Goal: Task Accomplishment & Management: Use online tool/utility

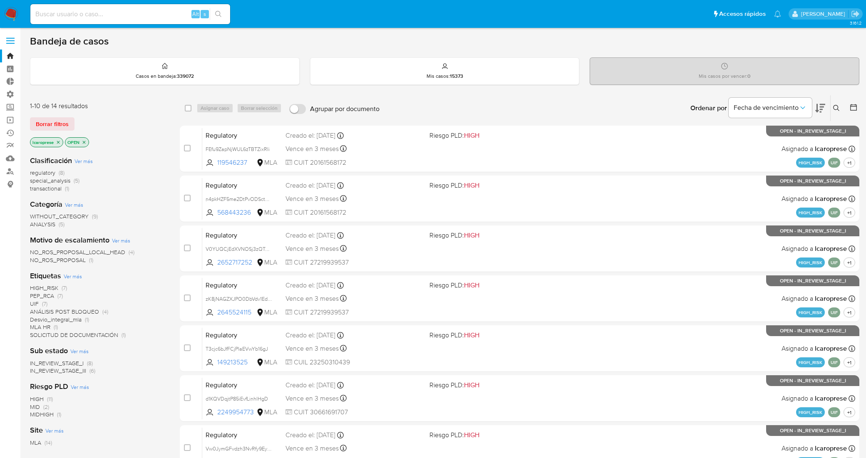
click at [119, 5] on div "Alt s" at bounding box center [130, 14] width 200 height 20
click at [119, 13] on input at bounding box center [130, 14] width 200 height 11
paste input "QDUWEHoMsc0Vm3u5YsV4QCbZ"
type input "QDUWEHoMsc0Vm3u5YsV4QCbZ"
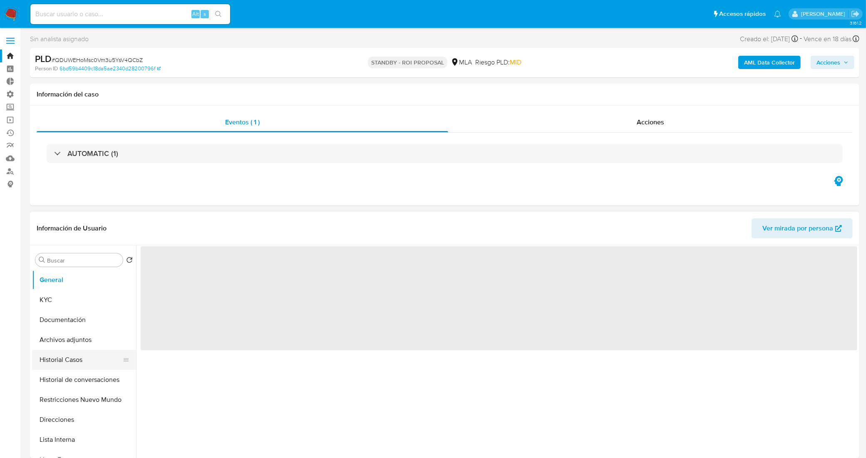
select select "10"
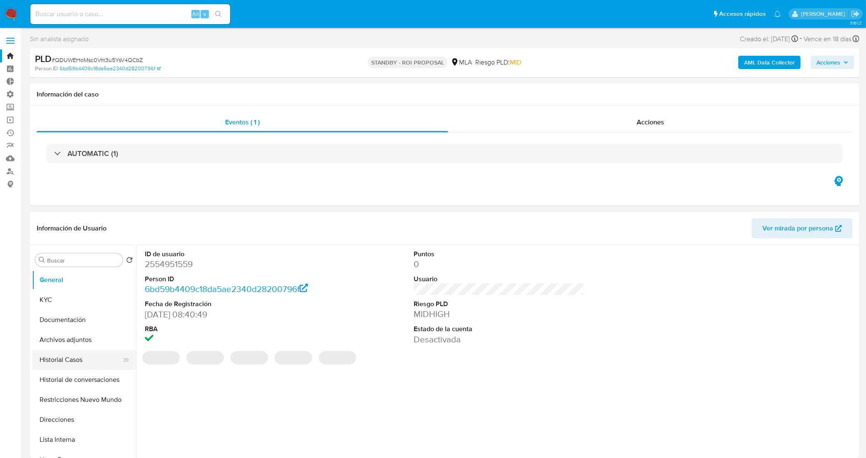
click at [78, 359] on button "Historial Casos" at bounding box center [80, 360] width 97 height 20
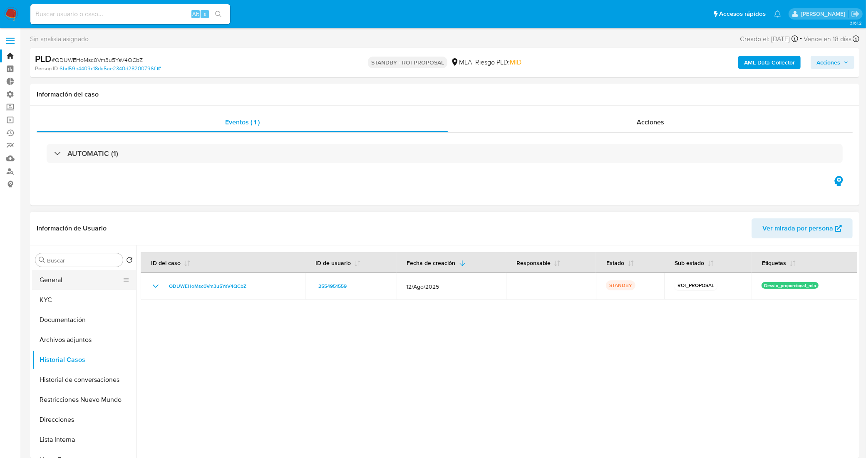
click at [79, 283] on button "General" at bounding box center [80, 280] width 97 height 20
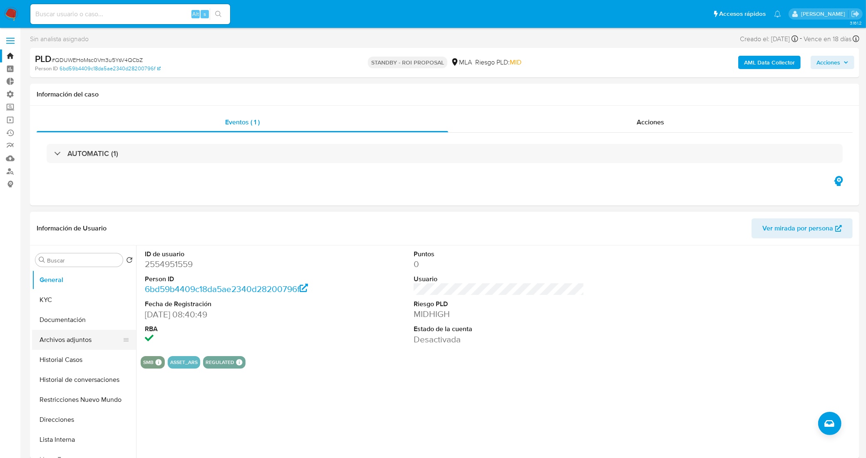
click at [73, 339] on button "Archivos adjuntos" at bounding box center [80, 340] width 97 height 20
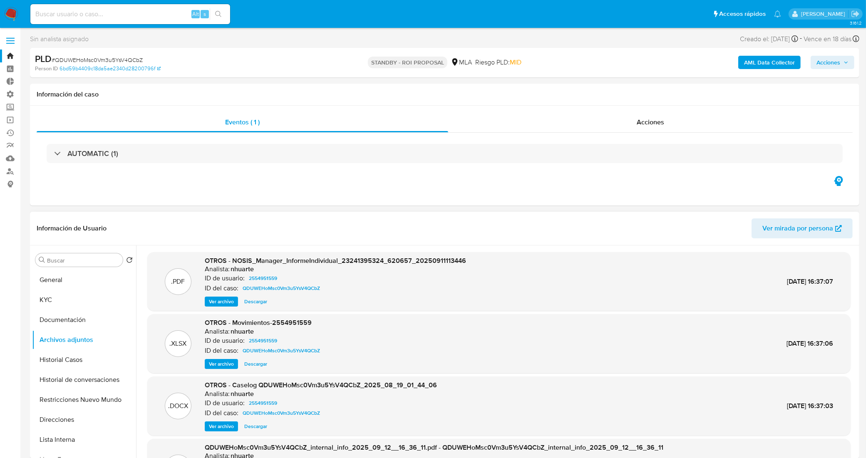
click at [261, 365] on span "Descargar" at bounding box center [255, 364] width 23 height 8
click at [225, 427] on span "Ver archivo" at bounding box center [221, 426] width 25 height 8
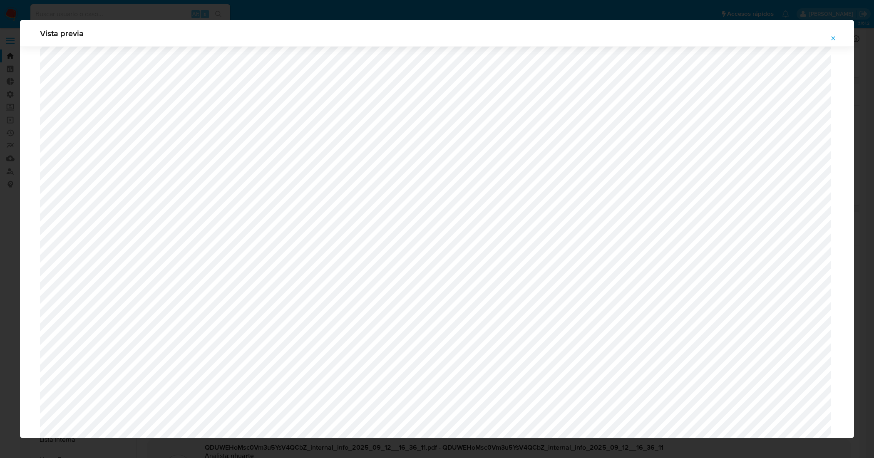
scroll to position [348, 0]
click at [831, 38] on icon "Attachment preview" at bounding box center [833, 38] width 7 height 7
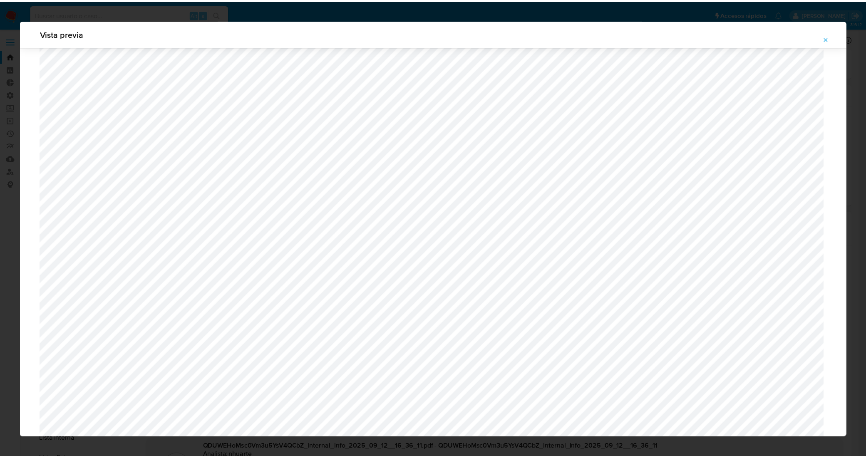
scroll to position [0, 0]
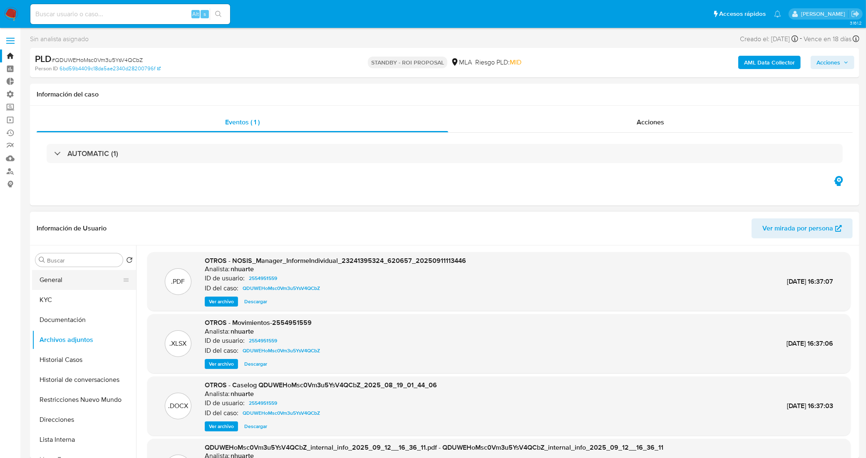
click at [82, 283] on button "General" at bounding box center [80, 280] width 97 height 20
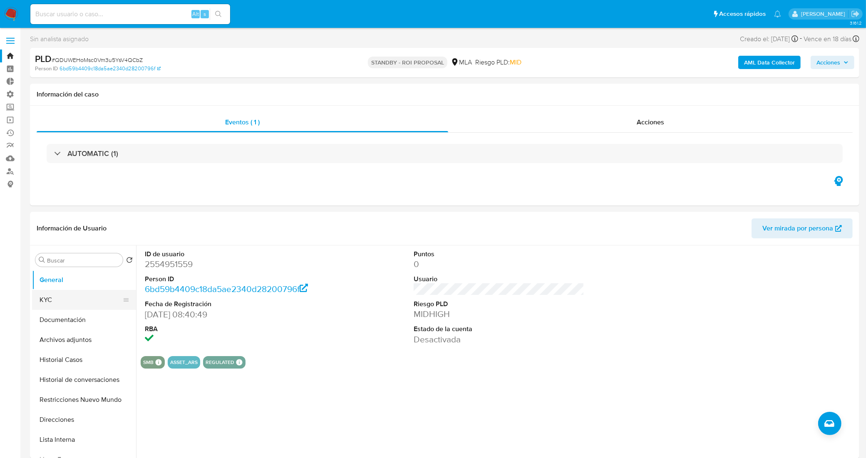
click at [63, 304] on button "KYC" at bounding box center [80, 300] width 97 height 20
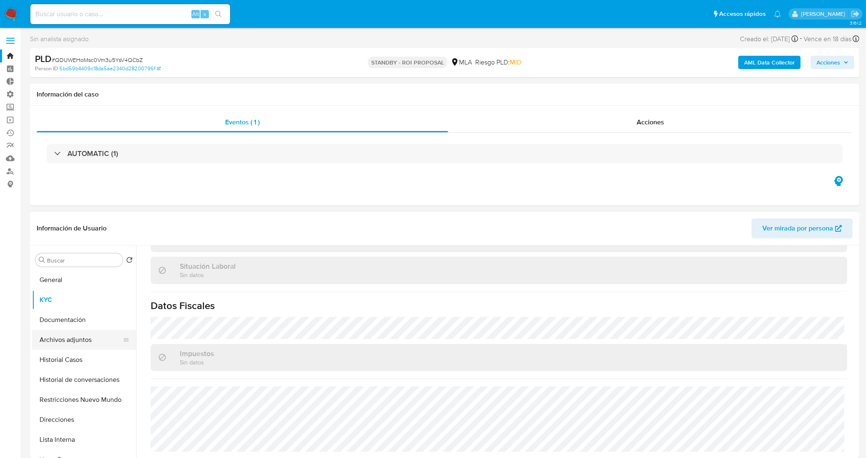
click at [89, 344] on button "Archivos adjuntos" at bounding box center [80, 340] width 97 height 20
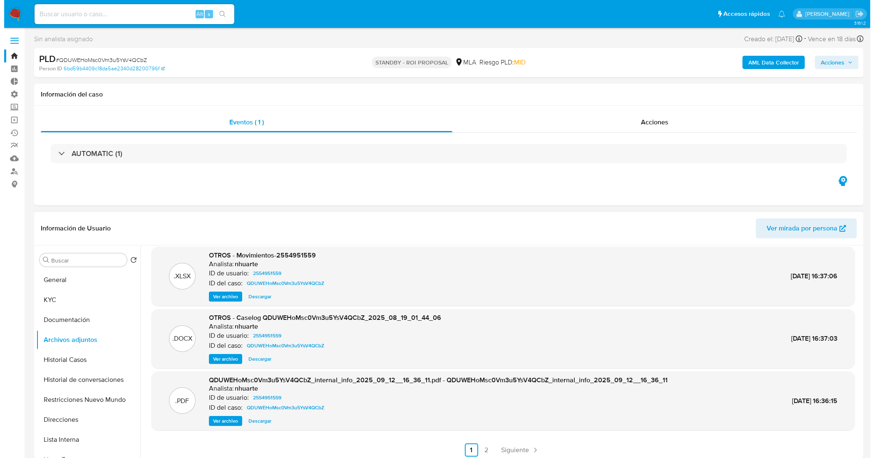
scroll to position [70, 0]
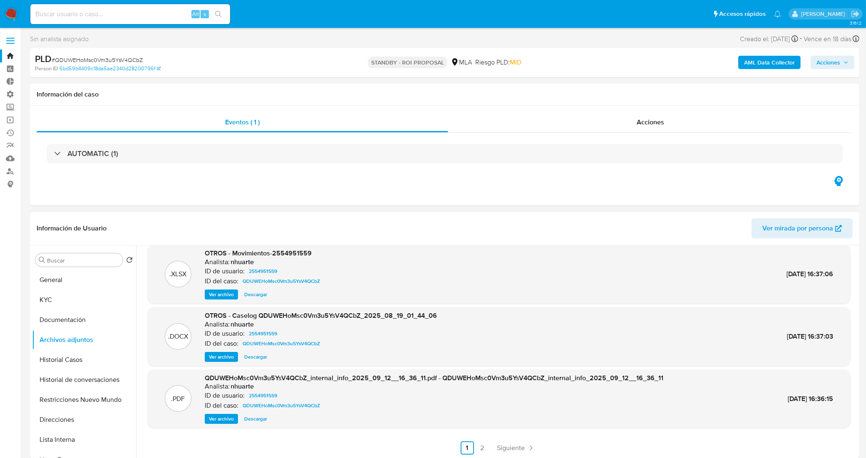
click at [225, 359] on span "Ver archivo" at bounding box center [221, 357] width 25 height 8
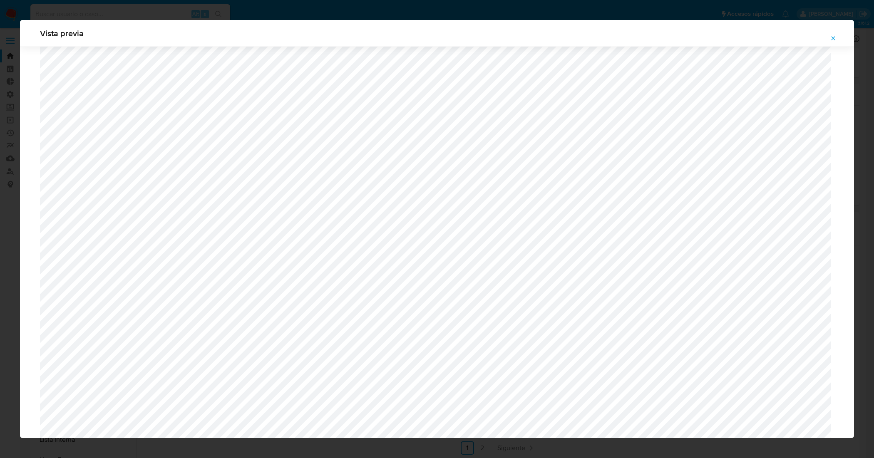
scroll to position [295, 0]
click at [832, 36] on icon "Attachment preview" at bounding box center [833, 38] width 7 height 7
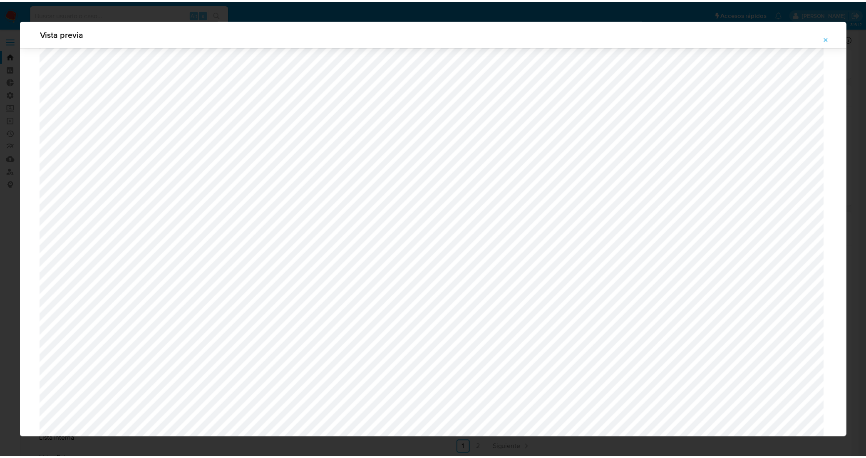
scroll to position [0, 0]
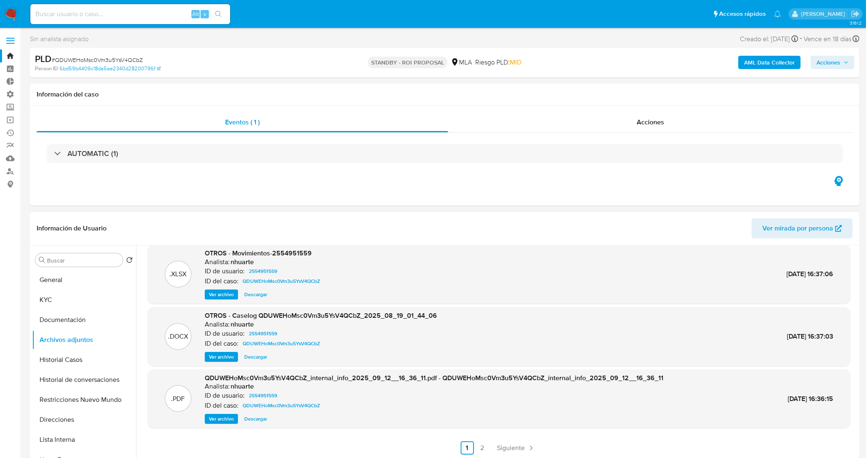
drag, startPoint x: 152, startPoint y: 15, endPoint x: 155, endPoint y: 11, distance: 5.3
click at [155, 12] on input at bounding box center [130, 14] width 200 height 11
paste input "nem2wGnYXzwdCZUy3ns1zd7P"
type input "nem2wGnYXzwdCZUy3ns1zd7P"
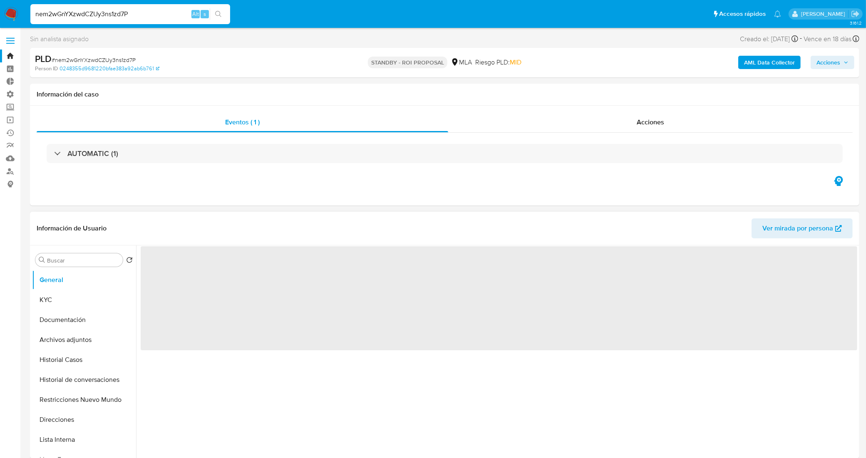
select select "10"
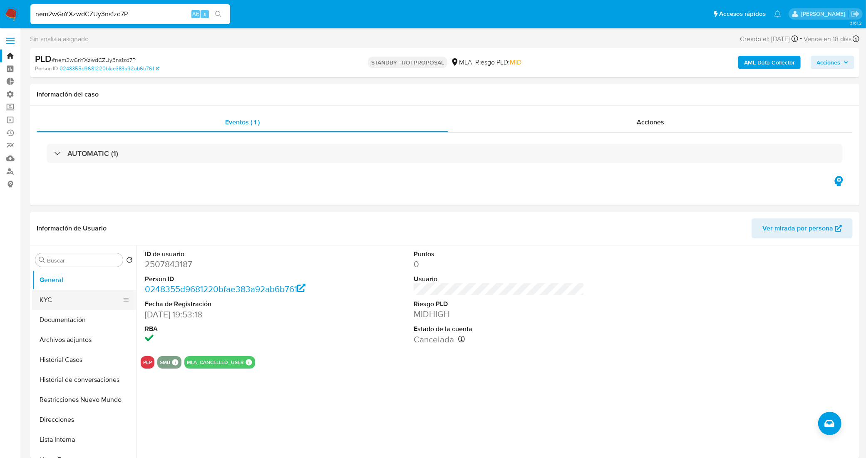
click at [84, 296] on button "KYC" at bounding box center [80, 300] width 97 height 20
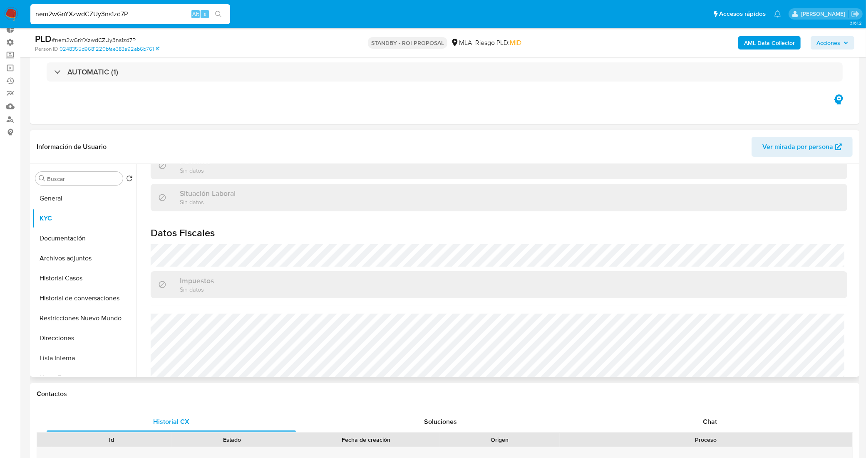
scroll to position [431, 0]
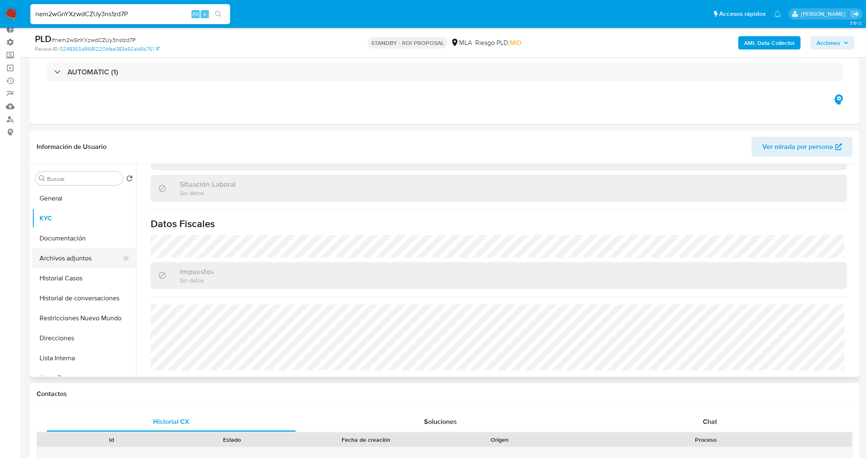
click at [80, 263] on button "Archivos adjuntos" at bounding box center [80, 258] width 97 height 20
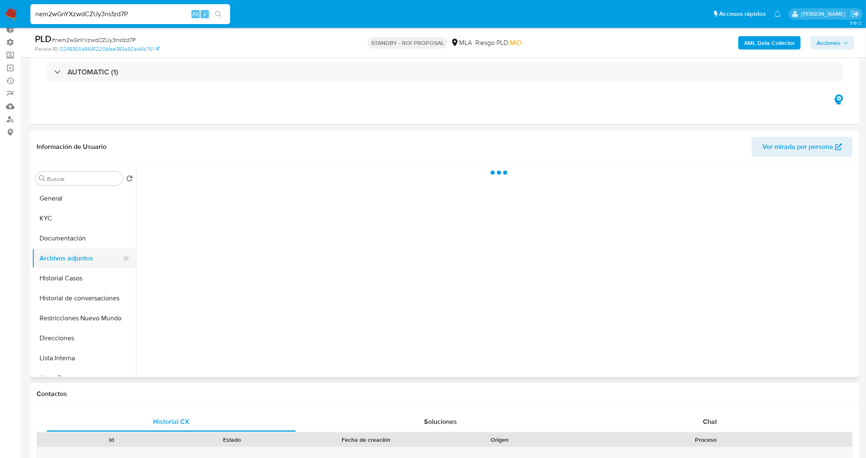
scroll to position [0, 0]
click at [86, 240] on button "Documentación" at bounding box center [80, 238] width 97 height 20
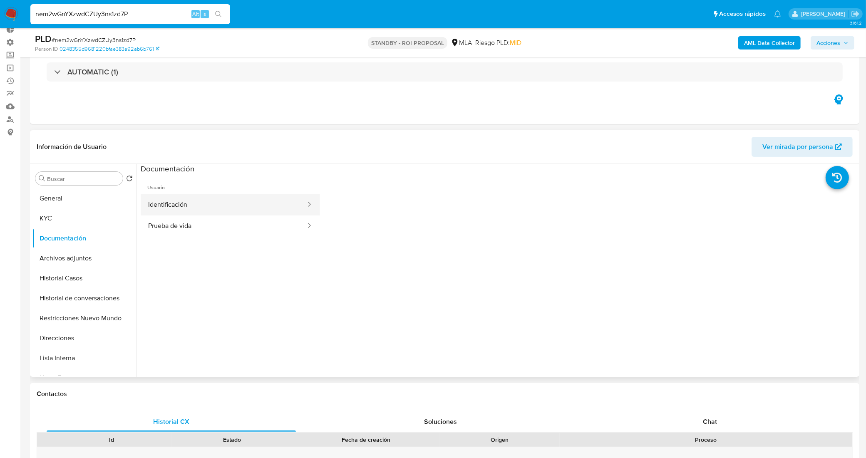
click at [216, 209] on button "Identificación" at bounding box center [224, 204] width 166 height 21
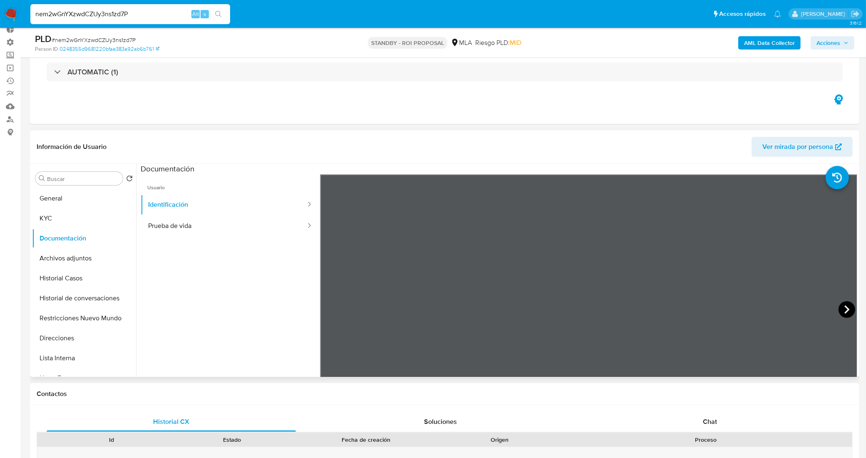
click at [839, 307] on icon at bounding box center [847, 309] width 17 height 17
drag, startPoint x: 142, startPoint y: 13, endPoint x: 1, endPoint y: 3, distance: 141.4
click at [1, 3] on nav "Pausado Ver notificaciones nem2wGnYXzwdCZUy3ns1zd7P Alt s Accesos rápidos Presi…" at bounding box center [433, 14] width 866 height 28
paste input "3mNT2bfo0o2PwoVnFWTB3KOu"
type input "3mNT2bfo0o2PwoVnFWTB3KOu"
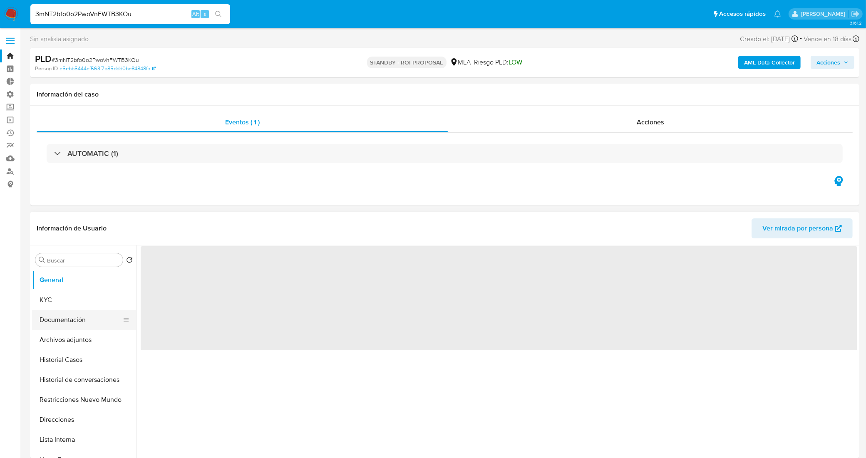
click at [82, 323] on button "Documentación" at bounding box center [80, 320] width 97 height 20
select select "10"
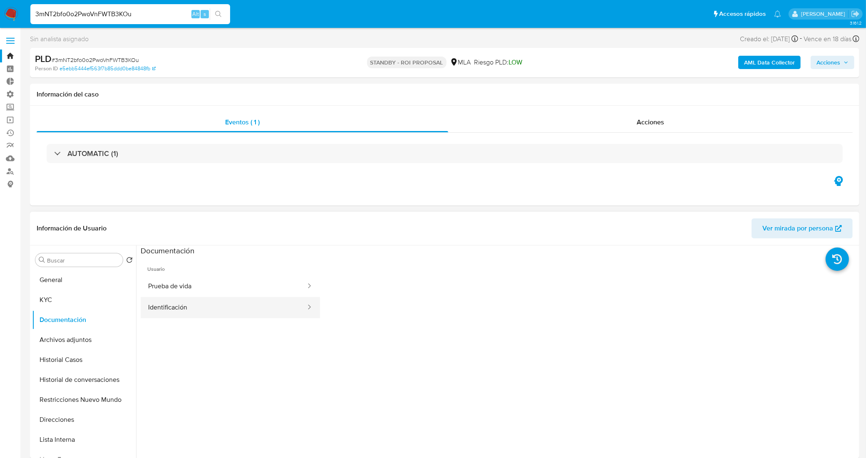
click at [194, 309] on button "Identificación" at bounding box center [224, 307] width 166 height 21
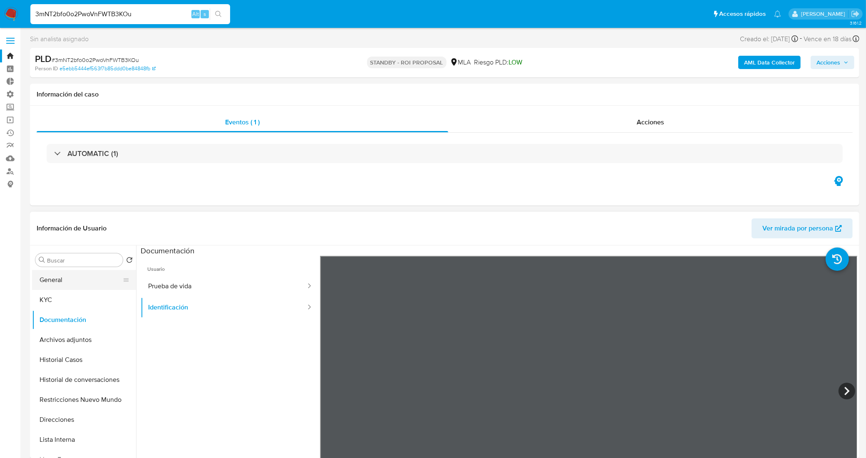
click at [91, 283] on button "General" at bounding box center [80, 280] width 97 height 20
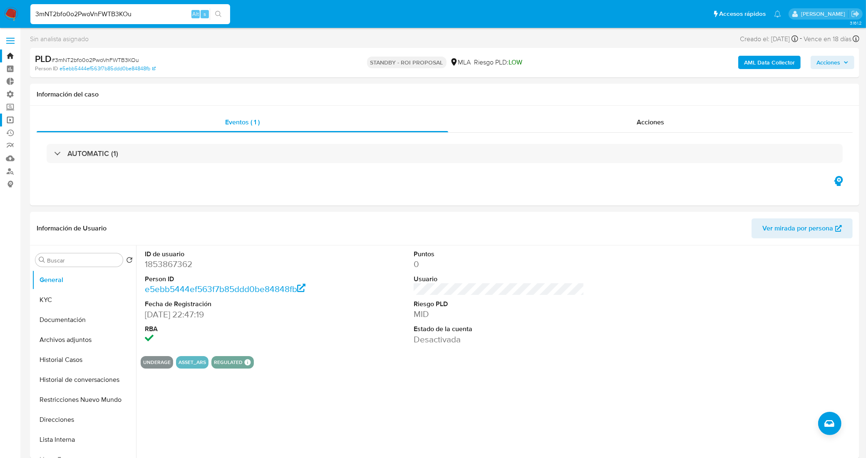
click at [11, 119] on link "Operaciones masivas" at bounding box center [49, 120] width 99 height 13
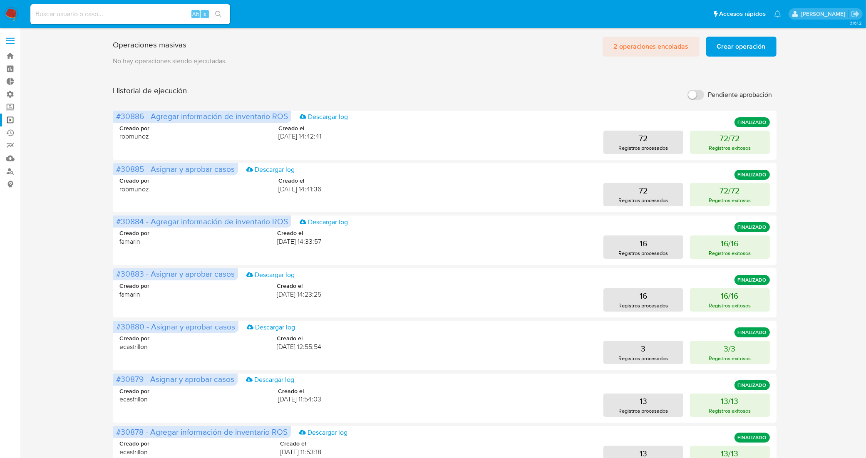
click at [671, 47] on span "2 operaciones encoladas" at bounding box center [650, 46] width 75 height 18
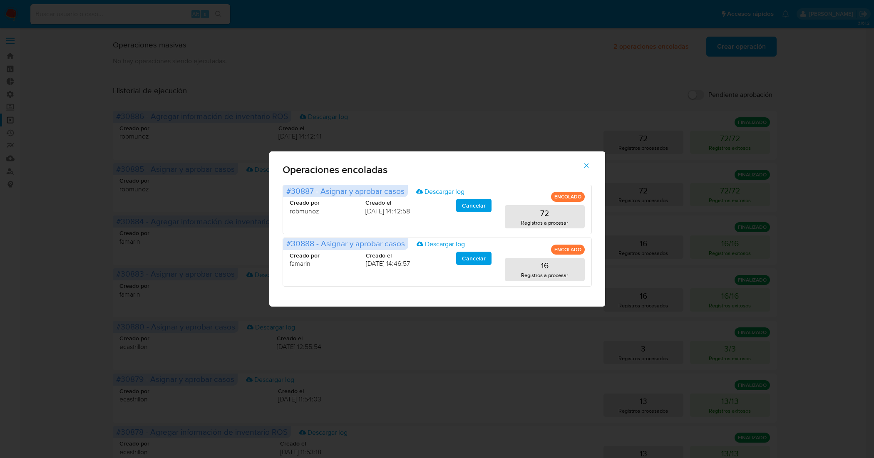
click at [588, 166] on icon "button" at bounding box center [586, 165] width 7 height 7
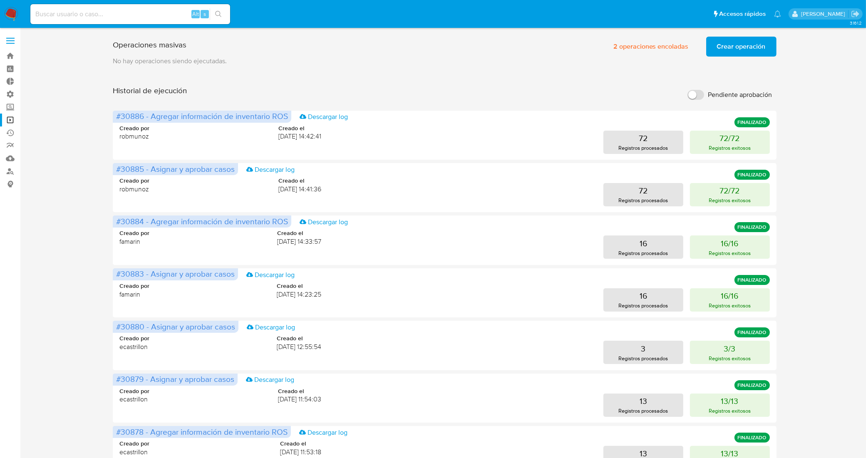
click at [748, 52] on span "Crear operación" at bounding box center [741, 46] width 49 height 18
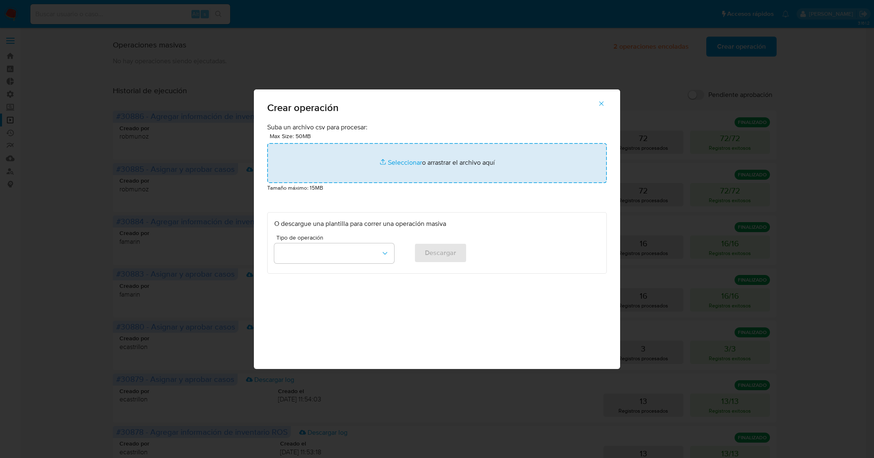
click at [400, 163] on input "file" at bounding box center [437, 163] width 340 height 40
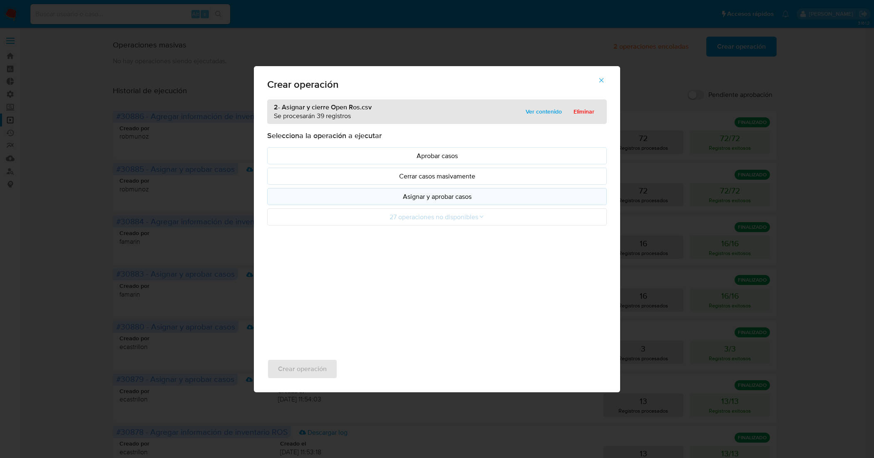
click at [465, 200] on p "Asignar y aprobar casos" at bounding box center [436, 197] width 325 height 10
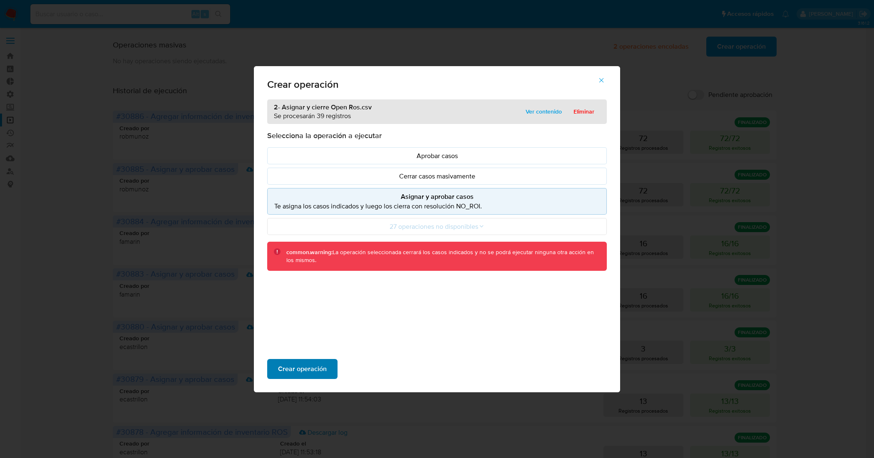
click at [298, 373] on span "Crear operación" at bounding box center [302, 369] width 49 height 18
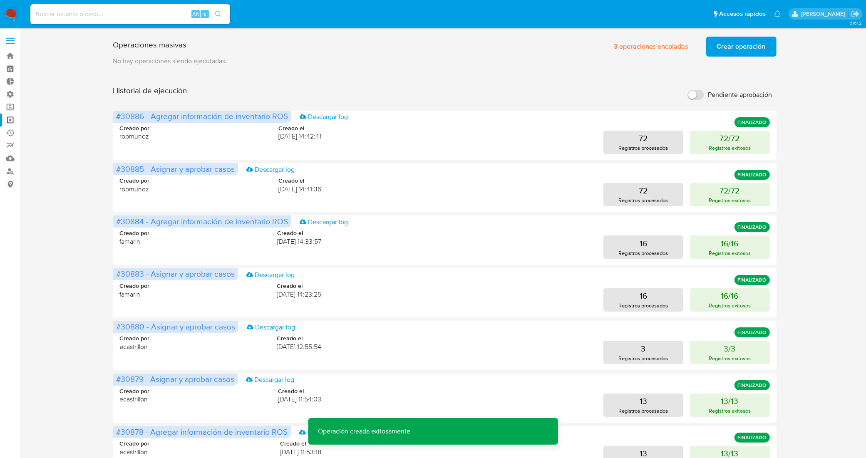
click at [730, 51] on span "Crear operación" at bounding box center [741, 46] width 49 height 18
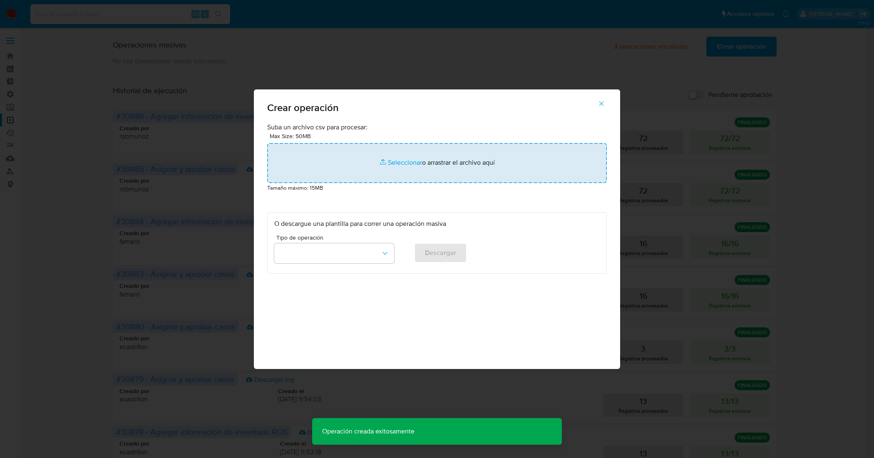
click at [388, 160] on input "file" at bounding box center [437, 163] width 340 height 40
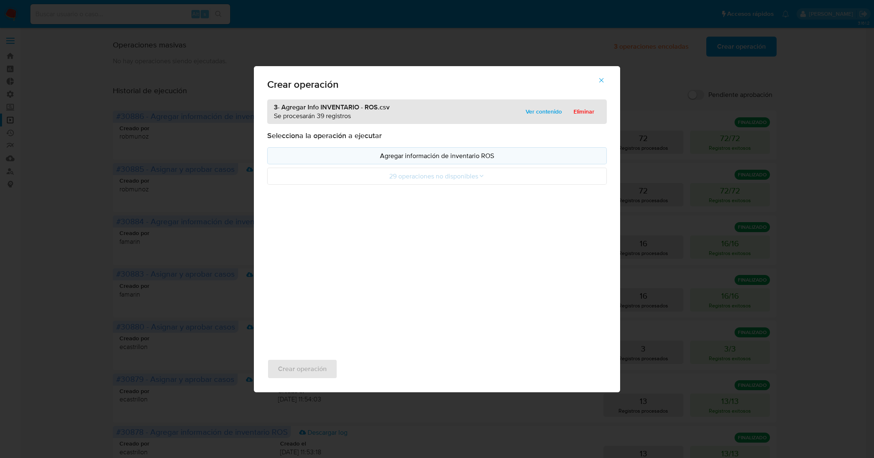
click at [423, 155] on p "Agregar información de inventario ROS" at bounding box center [436, 156] width 325 height 10
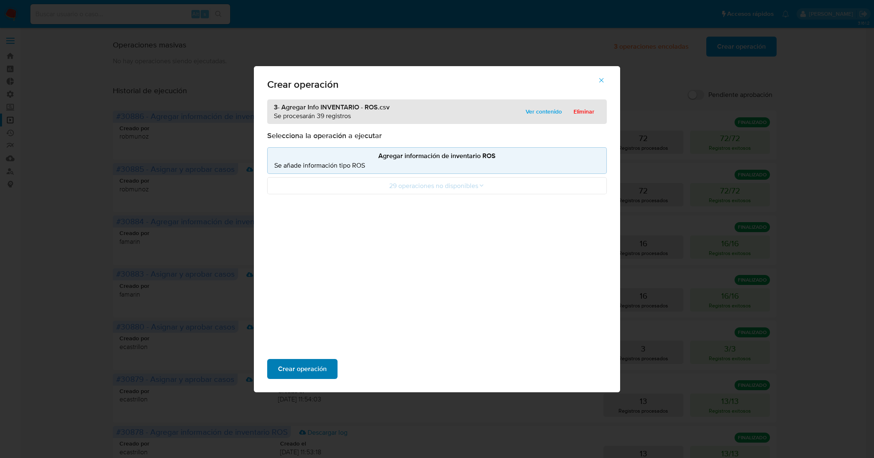
click at [288, 367] on span "Crear operación" at bounding box center [302, 369] width 49 height 18
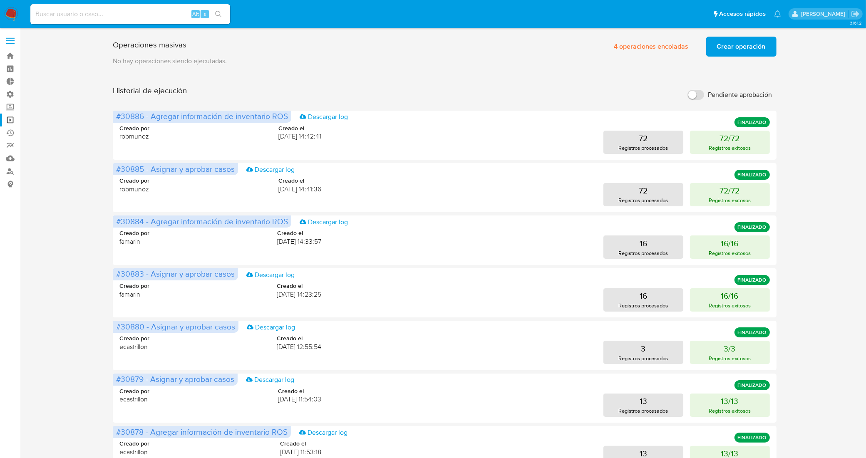
click at [749, 51] on span "Crear operación" at bounding box center [741, 46] width 49 height 18
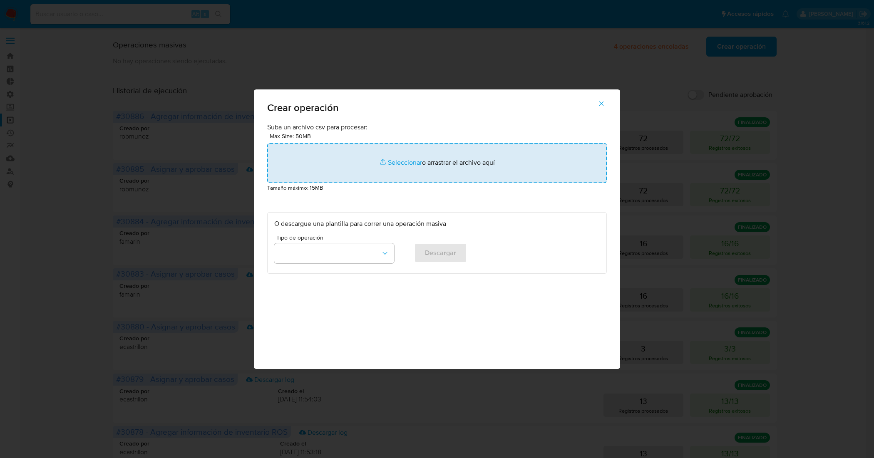
click at [397, 162] on input "file" at bounding box center [437, 163] width 340 height 40
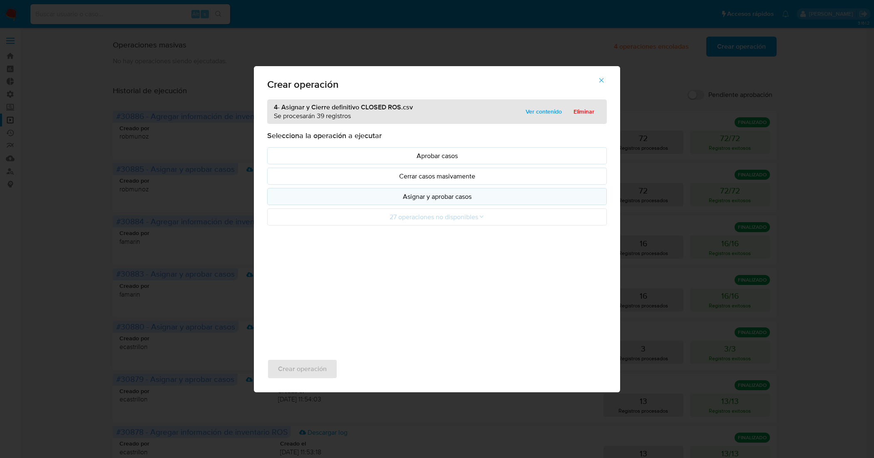
click at [472, 199] on p "Asignar y aprobar casos" at bounding box center [436, 197] width 325 height 10
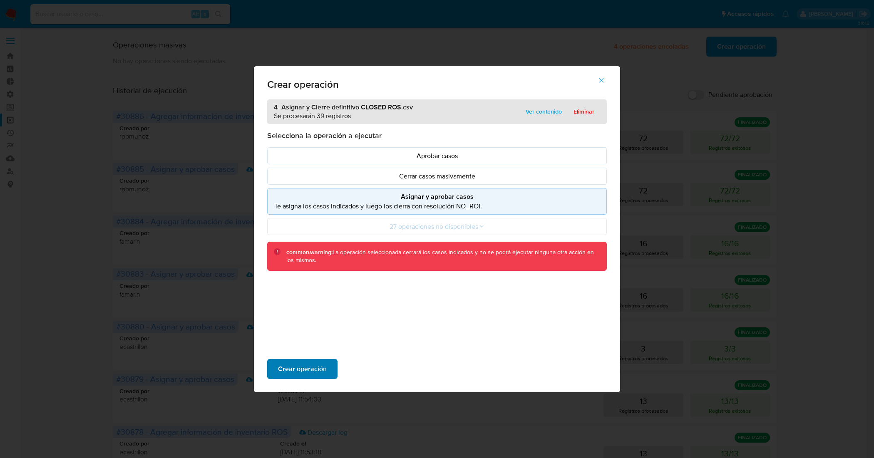
click at [320, 368] on span "Crear operación" at bounding box center [302, 369] width 49 height 18
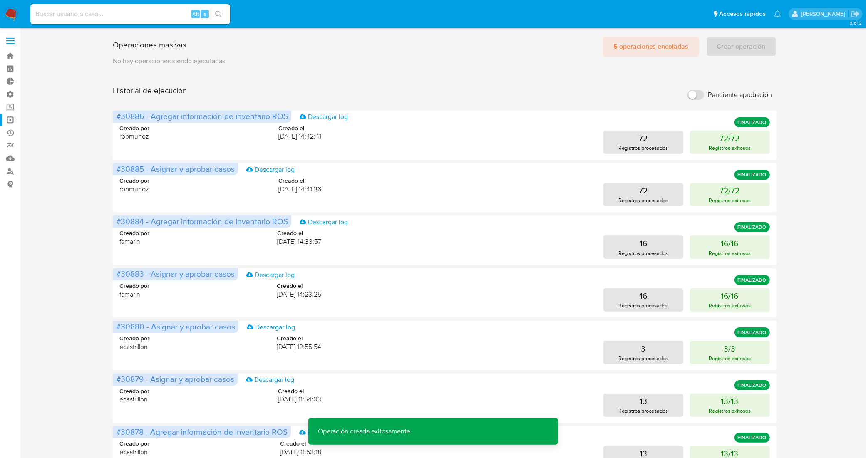
click at [660, 48] on span "5 operaciones encoladas" at bounding box center [650, 46] width 75 height 18
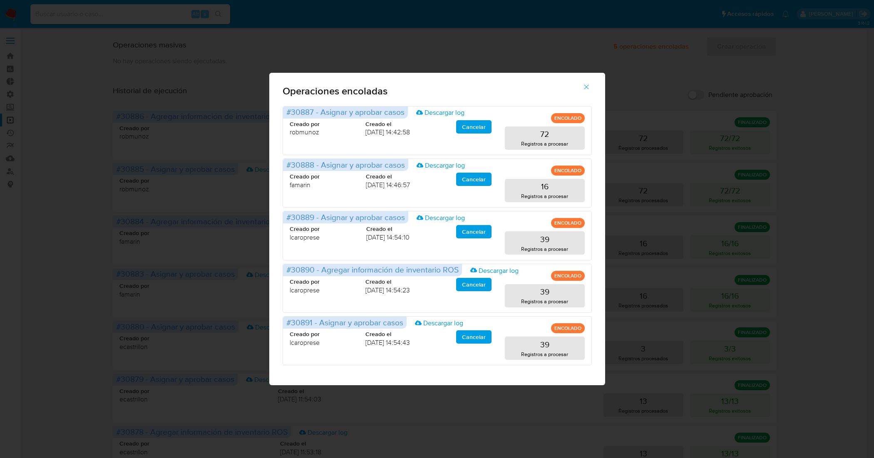
click at [588, 86] on icon "button" at bounding box center [586, 86] width 7 height 7
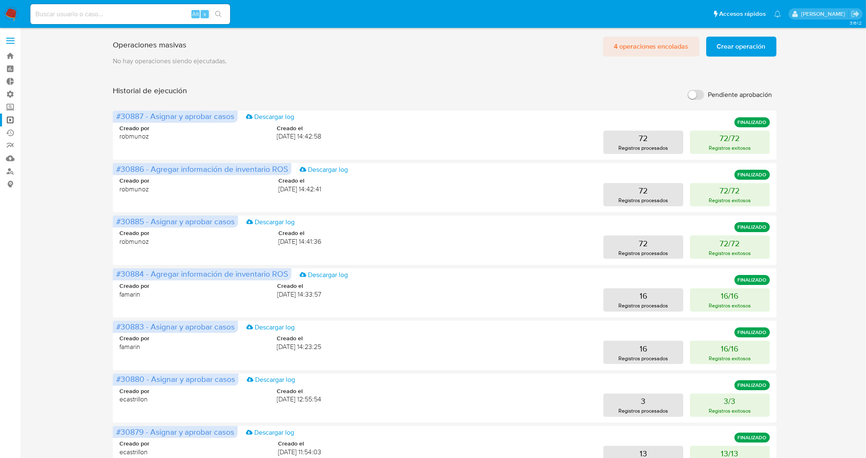
click at [671, 47] on span "4 operaciones encoladas" at bounding box center [651, 46] width 75 height 18
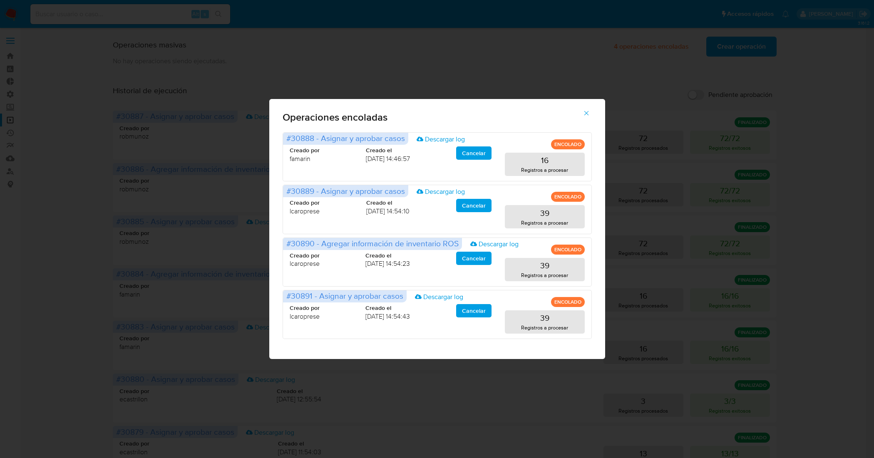
click at [14, 125] on div "Operaciones encoladas #30888 - Asignar y aprobar casos Descargar log ENCOLADO C…" at bounding box center [437, 229] width 874 height 458
click at [36, 129] on div "Operaciones encoladas #30888 - Asignar y aprobar casos Descargar log ENCOLADO C…" at bounding box center [437, 229] width 874 height 458
click at [587, 115] on icon "button" at bounding box center [586, 112] width 7 height 7
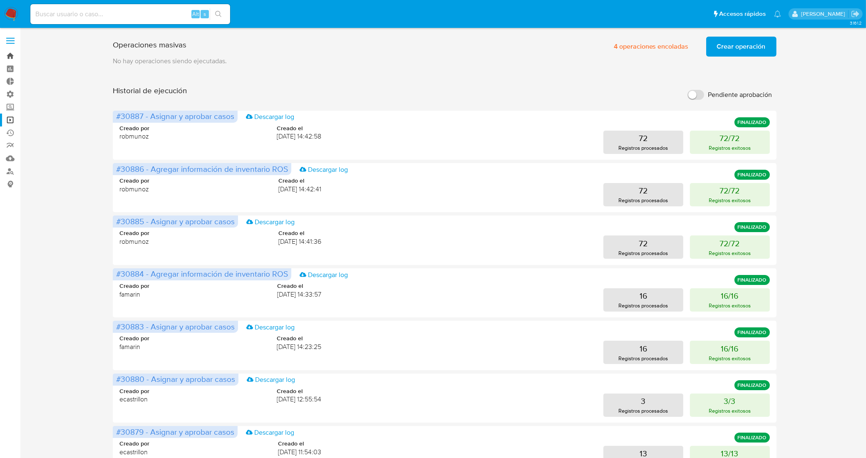
click at [8, 53] on link "Bandeja" at bounding box center [49, 56] width 99 height 13
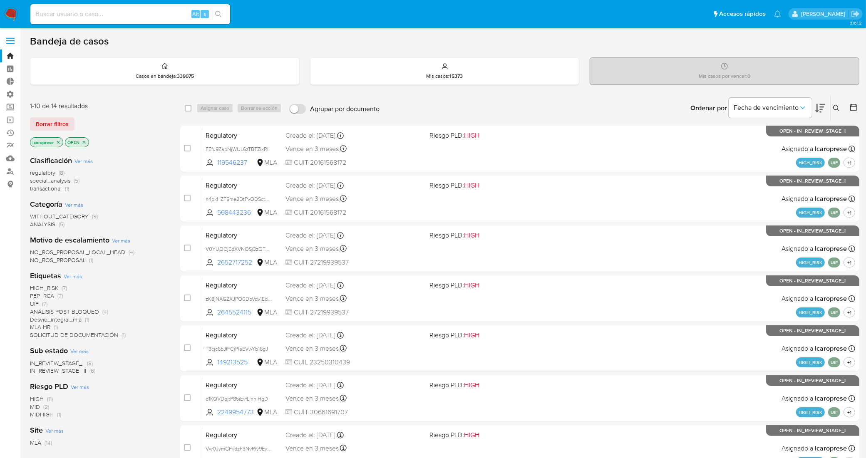
click at [47, 188] on span "transactional" at bounding box center [46, 188] width 32 height 8
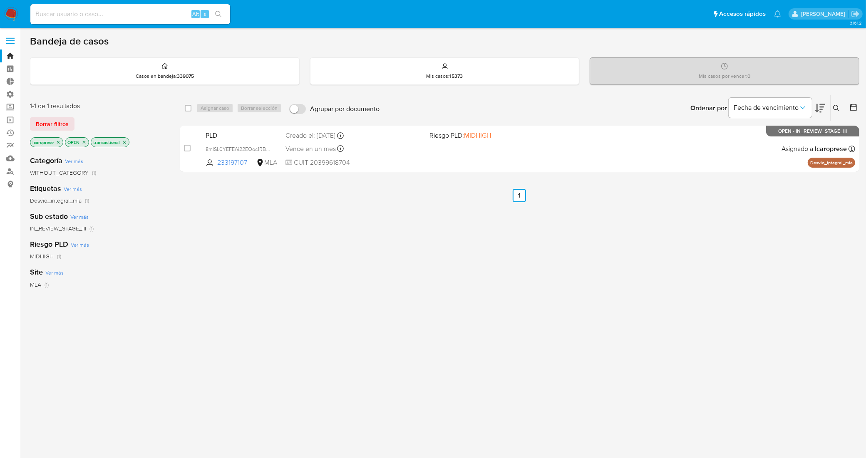
click at [125, 140] on icon "close-filter" at bounding box center [124, 142] width 5 height 5
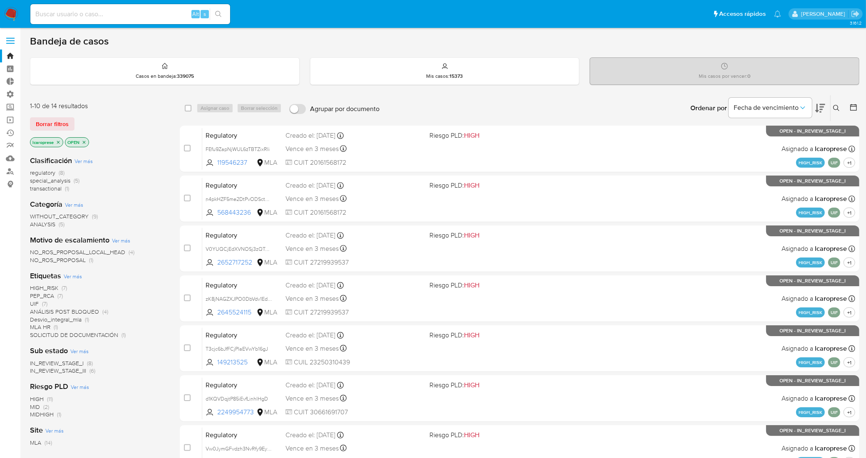
click at [66, 179] on span "special_analysis" at bounding box center [50, 180] width 40 height 8
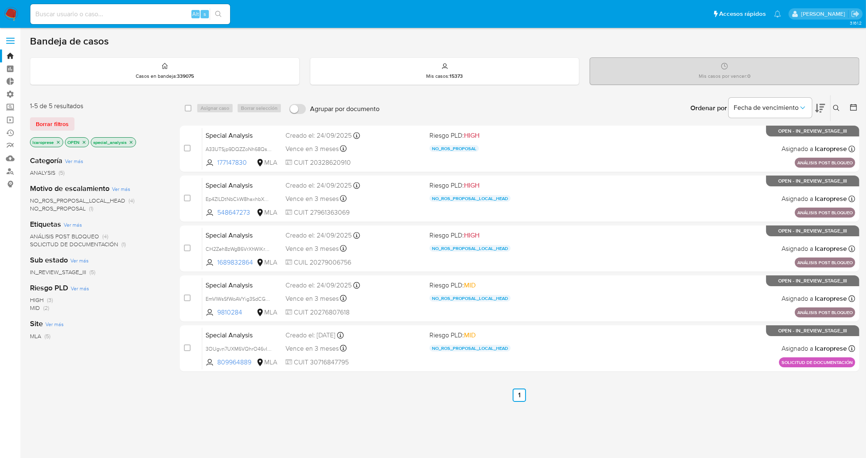
click at [132, 142] on icon "close-filter" at bounding box center [131, 142] width 5 height 5
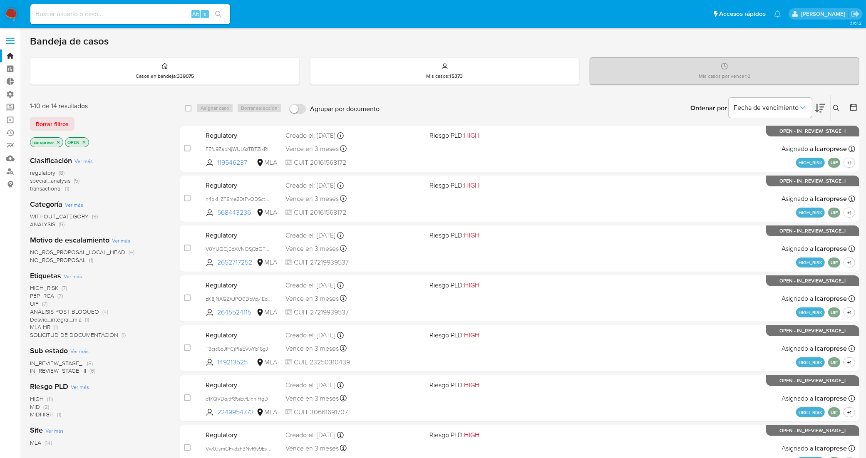
click at [46, 174] on span "regulatory" at bounding box center [42, 173] width 25 height 8
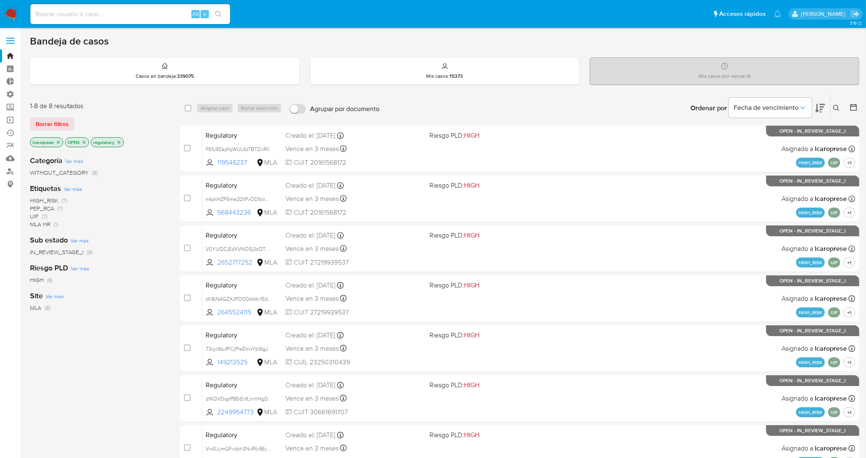
click at [122, 140] on p "regulatory" at bounding box center [107, 142] width 32 height 9
click at [118, 142] on icon "close-filter" at bounding box center [119, 142] width 5 height 5
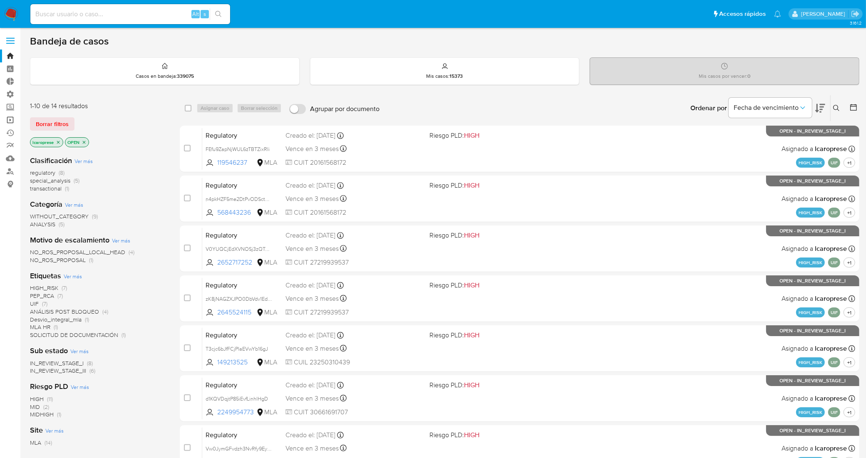
click at [9, 122] on link "Operaciones masivas" at bounding box center [49, 120] width 99 height 13
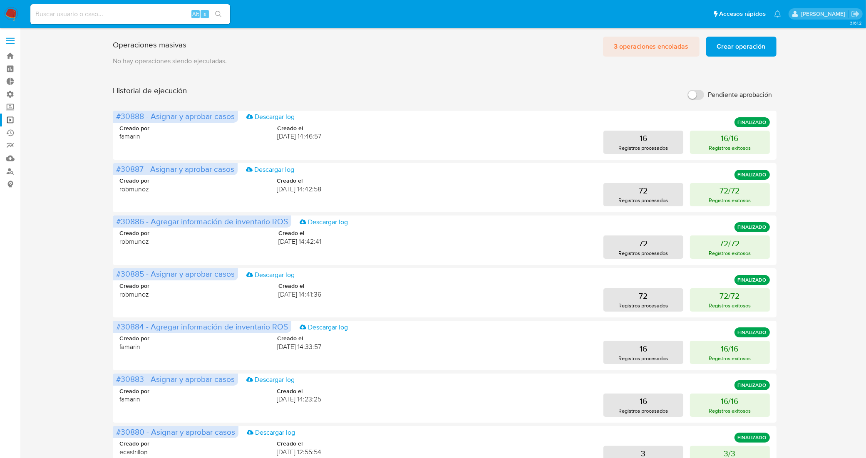
click at [671, 51] on span "3 operaciones encoladas" at bounding box center [651, 46] width 75 height 18
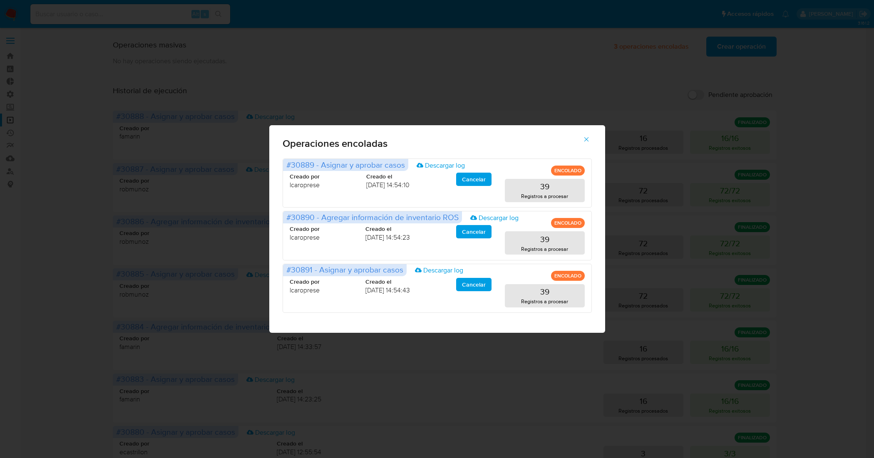
click at [584, 138] on icon "button" at bounding box center [586, 139] width 7 height 7
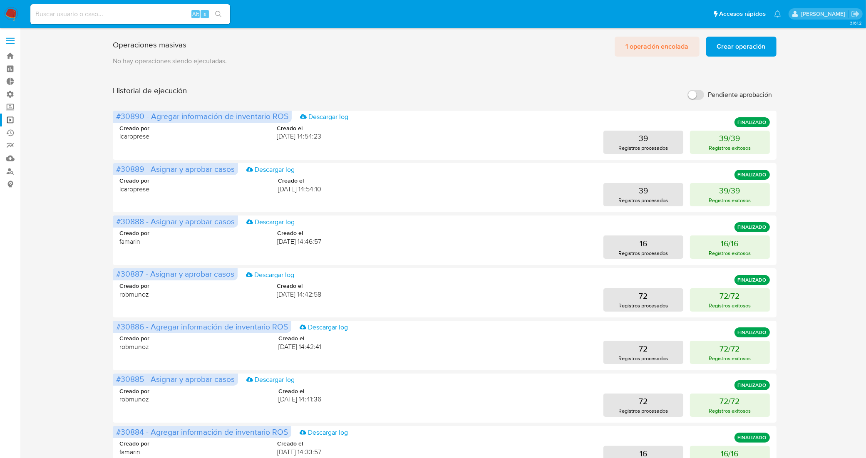
click at [680, 51] on span "1 operación encolada" at bounding box center [657, 46] width 63 height 18
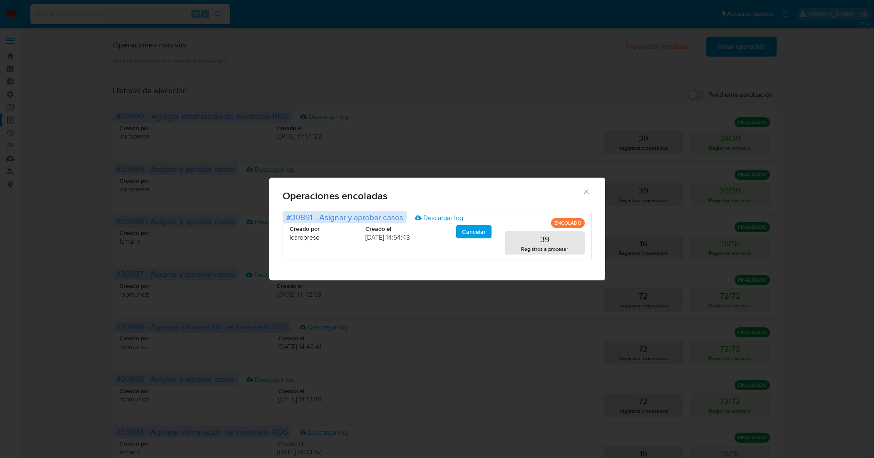
click at [587, 194] on icon "button" at bounding box center [586, 191] width 7 height 7
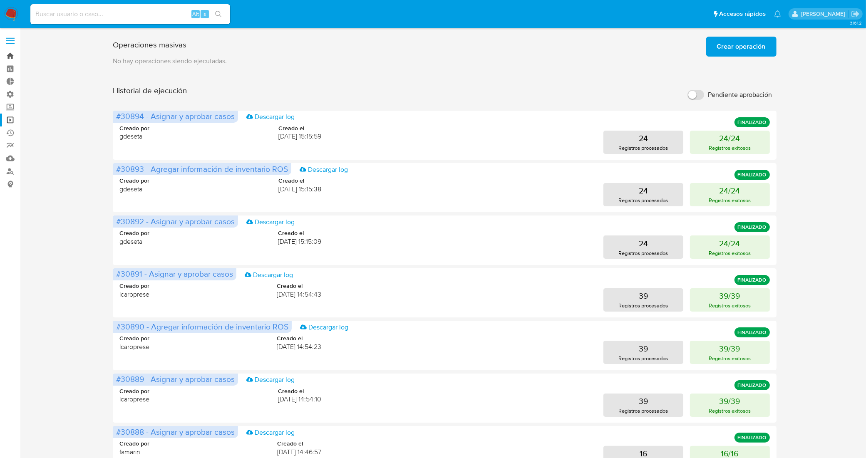
click at [5, 53] on link "Bandeja" at bounding box center [49, 56] width 99 height 13
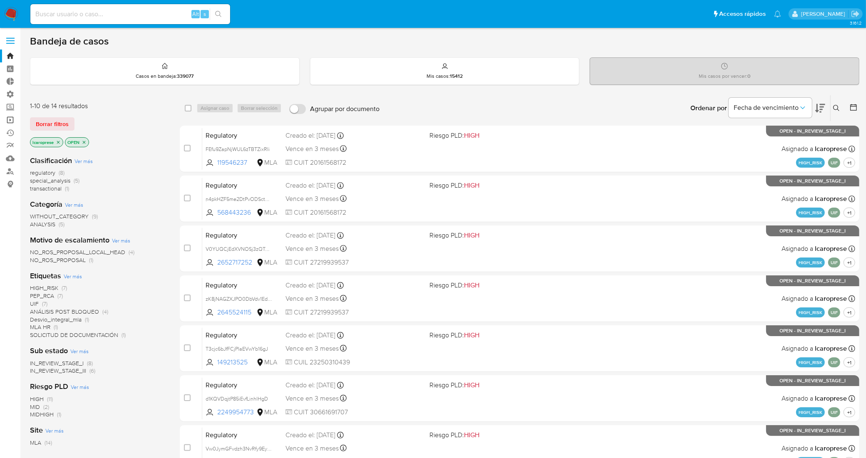
click at [7, 119] on link "Operaciones masivas" at bounding box center [49, 120] width 99 height 13
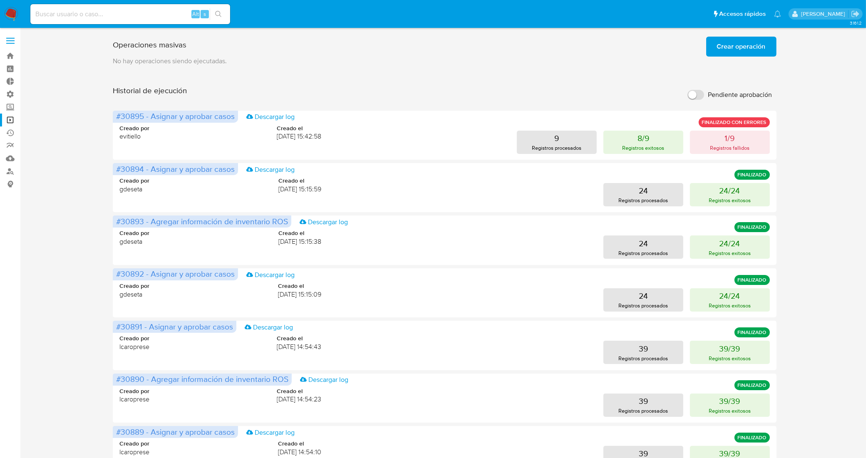
click at [744, 49] on span "Crear operación" at bounding box center [741, 46] width 49 height 18
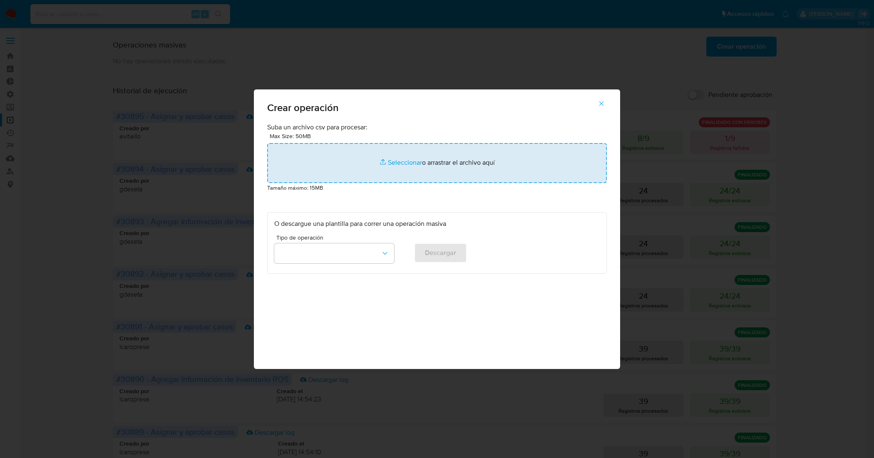
click at [412, 162] on input "file" at bounding box center [437, 163] width 340 height 40
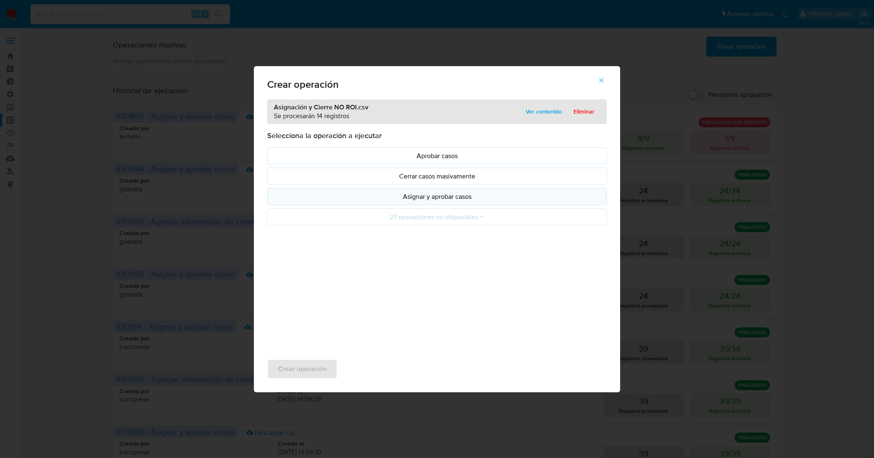
click at [419, 195] on p "Asignar y aprobar casos" at bounding box center [436, 197] width 325 height 10
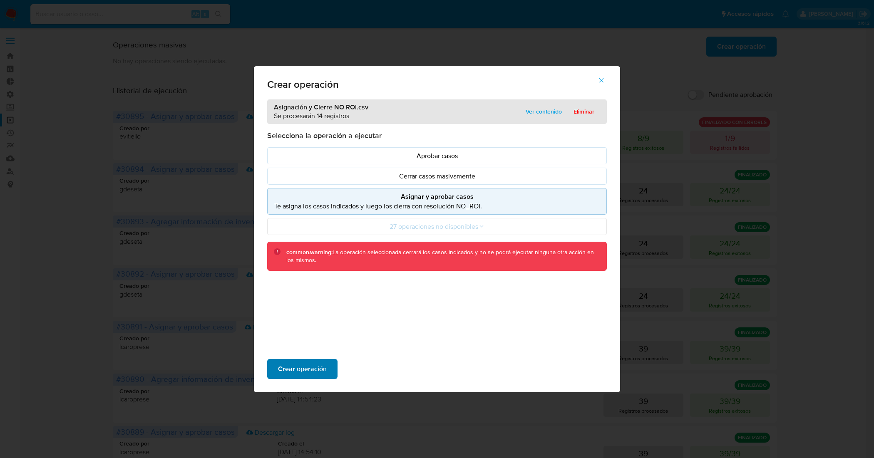
click at [304, 365] on span "Crear operación" at bounding box center [302, 369] width 49 height 18
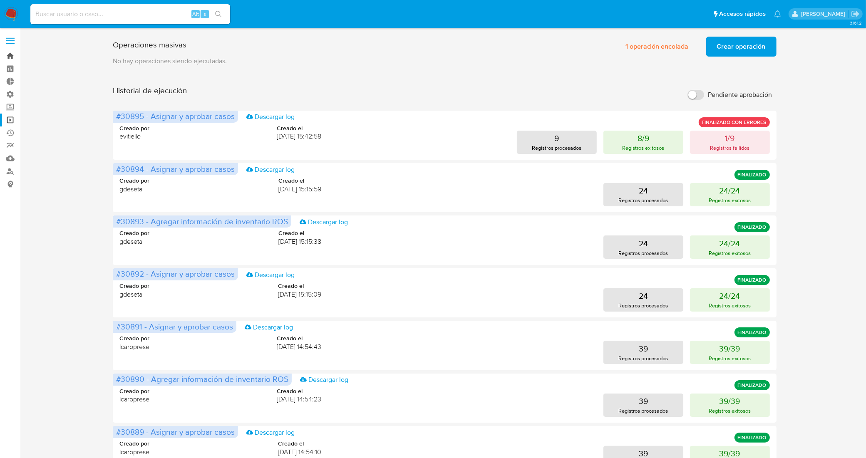
click at [9, 55] on link "Bandeja" at bounding box center [49, 56] width 99 height 13
